Goal: Obtain resource: Obtain resource

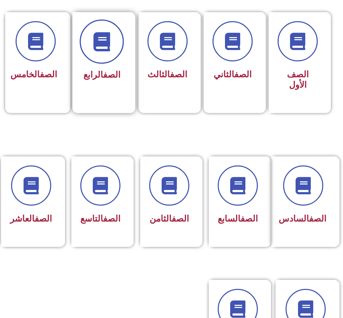
scroll to position [242, 0]
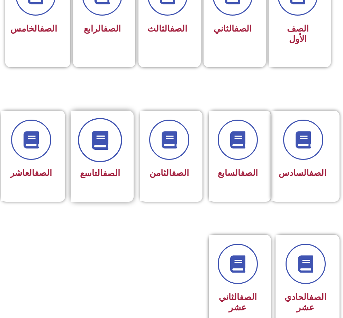
click at [96, 145] on icon at bounding box center [100, 140] width 19 height 19
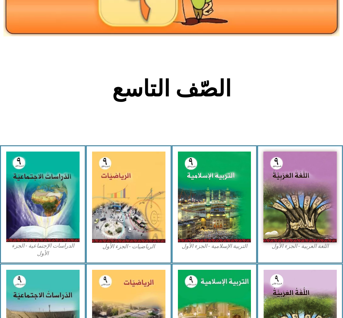
scroll to position [104, 0]
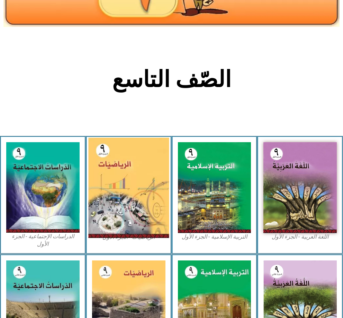
click at [123, 172] on img at bounding box center [128, 187] width 81 height 100
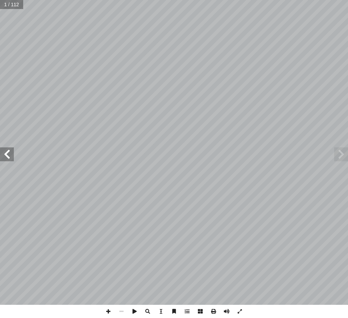
click at [12, 158] on span at bounding box center [7, 154] width 14 height 14
click at [6, 158] on span at bounding box center [7, 154] width 14 height 14
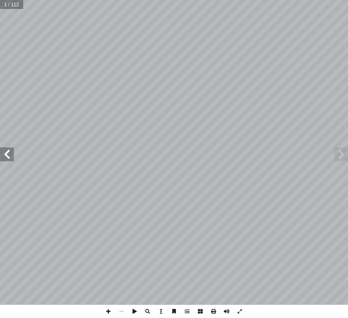
click at [6, 158] on span at bounding box center [7, 154] width 14 height 14
click at [211, 311] on span at bounding box center [213, 310] width 13 height 13
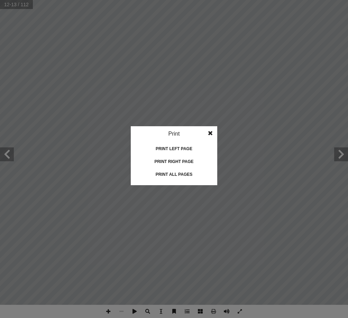
click at [176, 171] on div "Print all pages" at bounding box center [174, 174] width 69 height 11
click at [119, 25] on idv "Print Print current page Print left page Print right page Print all pages" at bounding box center [174, 159] width 348 height 318
click at [212, 132] on span at bounding box center [210, 133] width 12 height 14
